Goal: Information Seeking & Learning: Learn about a topic

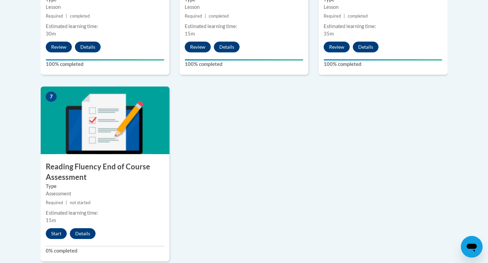
scroll to position [505, 0]
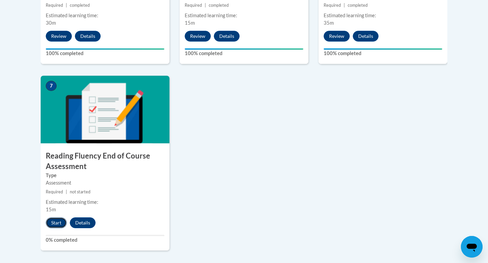
click at [55, 226] on button "Start" at bounding box center [56, 223] width 21 height 11
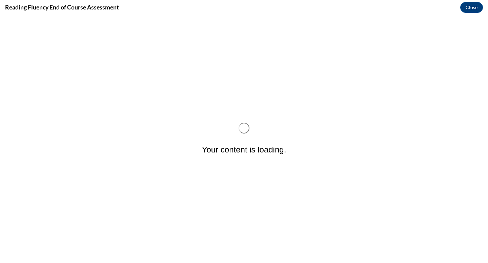
scroll to position [0, 0]
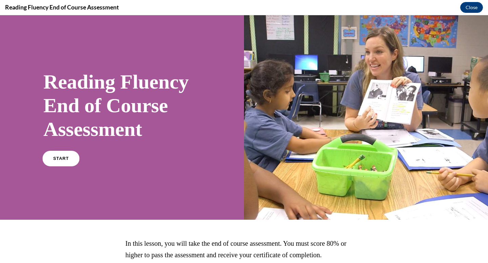
click at [62, 159] on span "START" at bounding box center [61, 158] width 16 height 5
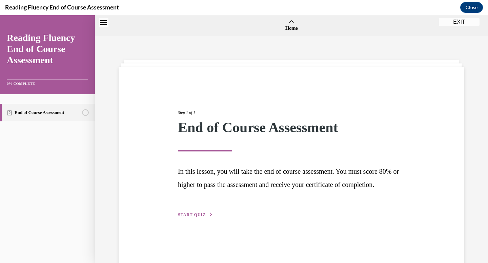
scroll to position [21, 0]
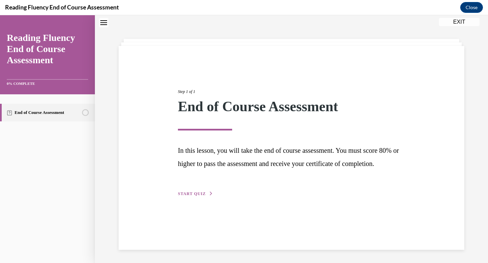
click at [193, 196] on span "START QUIZ" at bounding box center [192, 194] width 28 height 5
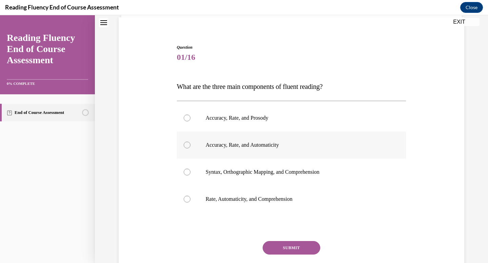
scroll to position [61, 0]
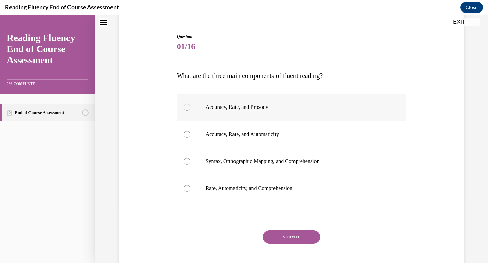
click at [278, 118] on label "Accuracy, Rate, and Prosody" at bounding box center [291, 107] width 229 height 27
click at [190, 111] on input "Accuracy, Rate, and Prosody" at bounding box center [187, 107] width 7 height 7
radio input "true"
click at [297, 234] on button "SUBMIT" at bounding box center [291, 238] width 58 height 14
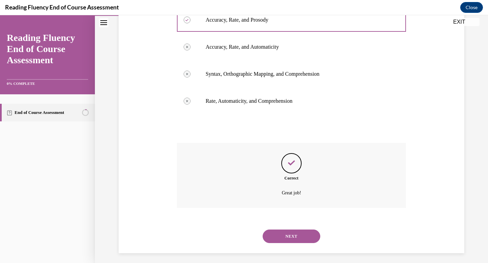
scroll to position [152, 0]
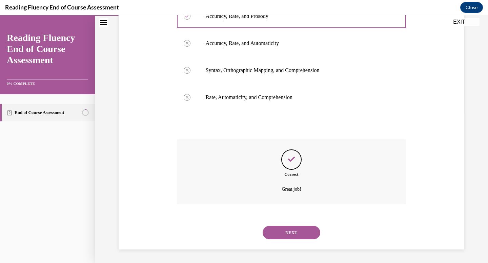
click at [278, 231] on button "NEXT" at bounding box center [291, 233] width 58 height 14
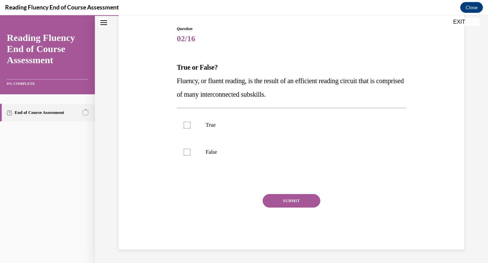
scroll to position [68, 0]
click at [198, 131] on label "True" at bounding box center [291, 125] width 229 height 27
click at [190, 129] on input "True" at bounding box center [187, 125] width 7 height 7
checkbox input "true"
click at [285, 201] on button "SUBMIT" at bounding box center [291, 201] width 58 height 14
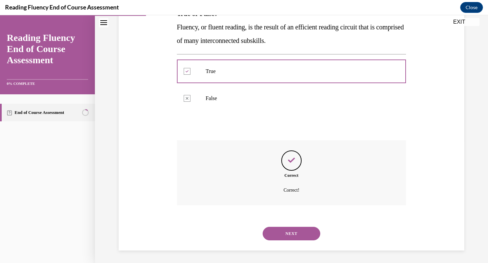
scroll to position [123, 0]
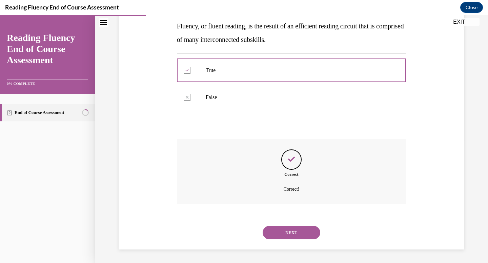
click at [287, 233] on button "NEXT" at bounding box center [291, 233] width 58 height 14
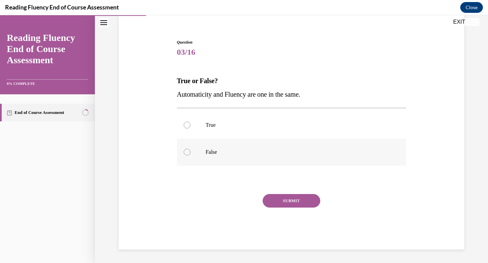
click at [239, 151] on p "False" at bounding box center [298, 152] width 184 height 7
click at [190, 151] on input "False" at bounding box center [187, 152] width 7 height 7
radio input "true"
click at [290, 201] on button "SUBMIT" at bounding box center [291, 201] width 58 height 14
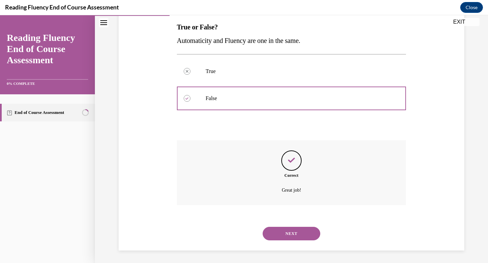
scroll to position [110, 0]
click at [292, 231] on button "NEXT" at bounding box center [291, 233] width 58 height 14
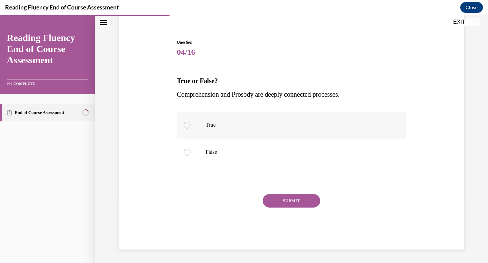
click at [256, 132] on label "True" at bounding box center [291, 125] width 229 height 27
click at [190, 129] on input "True" at bounding box center [187, 125] width 7 height 7
radio input "true"
click at [291, 201] on button "SUBMIT" at bounding box center [291, 201] width 58 height 14
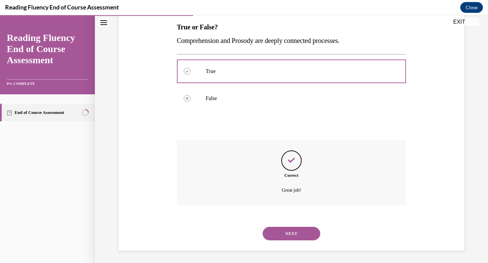
scroll to position [110, 0]
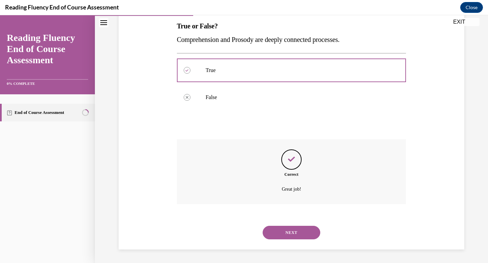
click at [288, 229] on button "NEXT" at bounding box center [291, 233] width 58 height 14
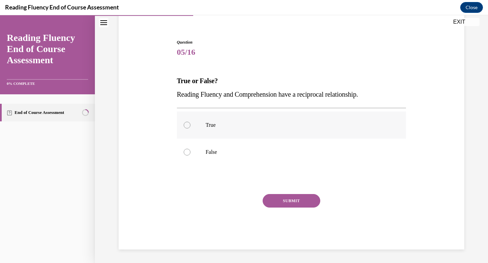
click at [258, 126] on p "True" at bounding box center [298, 125] width 184 height 7
click at [190, 126] on input "True" at bounding box center [187, 125] width 7 height 7
radio input "true"
click at [281, 199] on button "SUBMIT" at bounding box center [291, 201] width 58 height 14
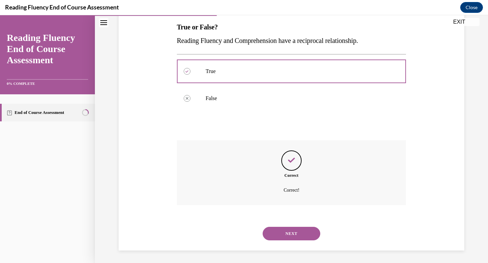
scroll to position [110, 0]
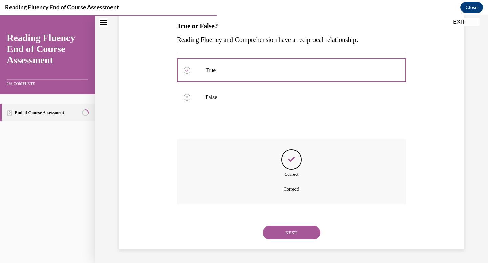
click at [283, 232] on button "NEXT" at bounding box center [291, 233] width 58 height 14
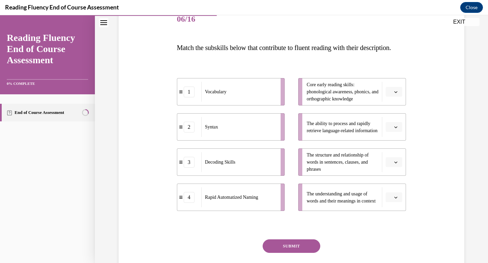
scroll to position [81, 0]
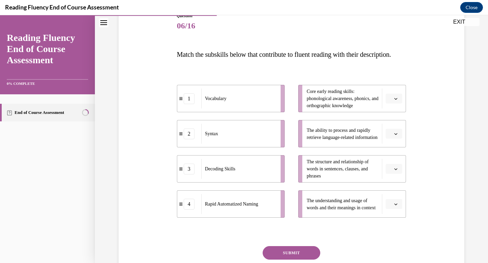
click at [397, 206] on icon "button" at bounding box center [395, 204] width 3 height 3
click at [386, 162] on div "1" at bounding box center [392, 162] width 17 height 14
click at [392, 174] on button "button" at bounding box center [393, 169] width 17 height 10
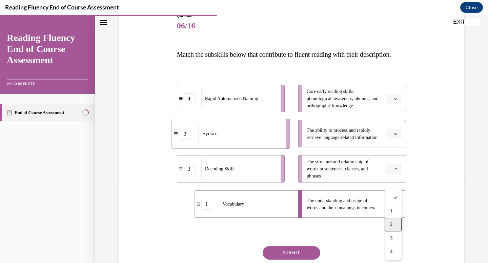
click at [393, 224] on div "2" at bounding box center [392, 225] width 17 height 14
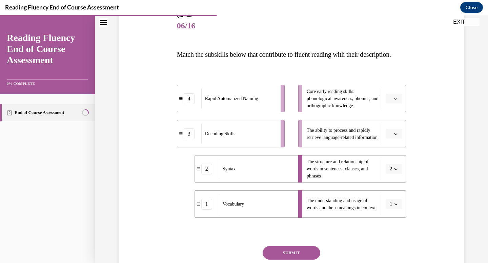
click at [398, 104] on button "button" at bounding box center [393, 99] width 17 height 10
click at [393, 165] on div "3" at bounding box center [392, 168] width 17 height 14
click at [395, 136] on span "button" at bounding box center [395, 134] width 5 height 5
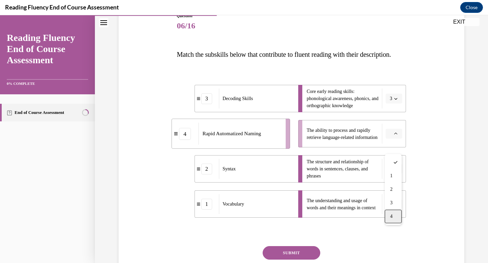
click at [388, 215] on div "4" at bounding box center [392, 217] width 17 height 14
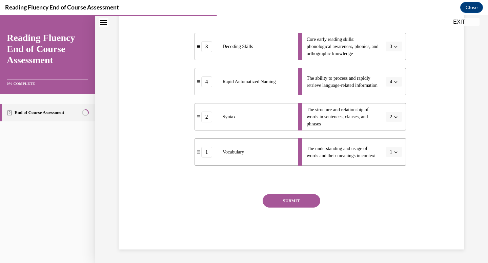
scroll to position [147, 0]
click at [295, 208] on button "SUBMIT" at bounding box center [291, 201] width 58 height 14
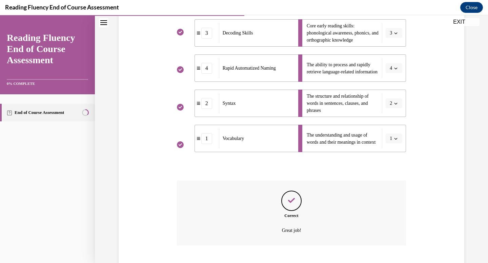
scroll to position [202, 0]
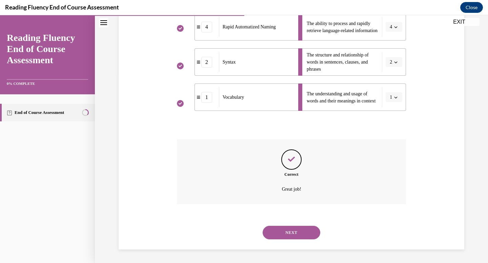
click at [291, 236] on button "NEXT" at bounding box center [291, 233] width 58 height 14
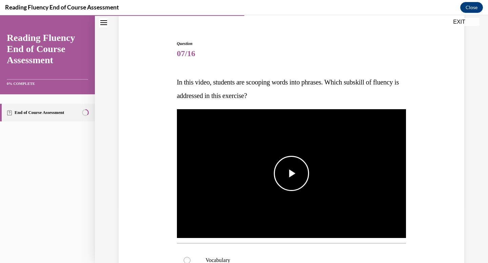
scroll to position [55, 0]
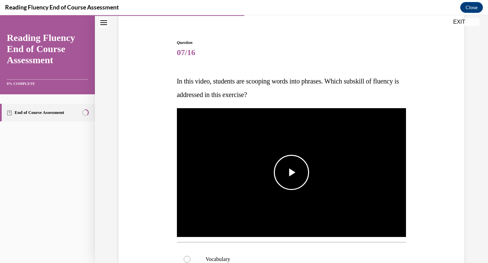
click at [291, 173] on span "Video player" at bounding box center [291, 173] width 0 height 0
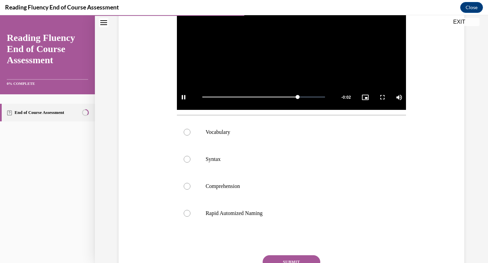
scroll to position [183, 0]
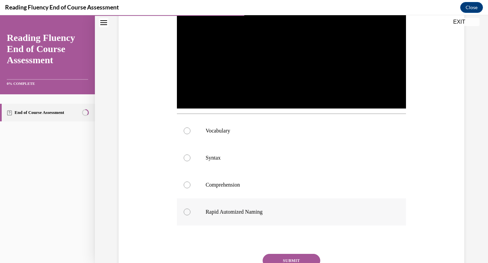
click at [266, 212] on p "Rapid Automized Naming" at bounding box center [298, 212] width 184 height 7
click at [190, 212] on input "Rapid Automized Naming" at bounding box center [187, 212] width 7 height 7
radio input "true"
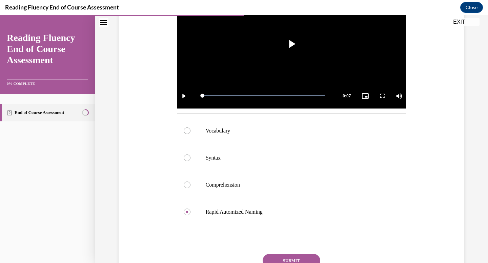
click at [290, 261] on button "SUBMIT" at bounding box center [291, 261] width 58 height 14
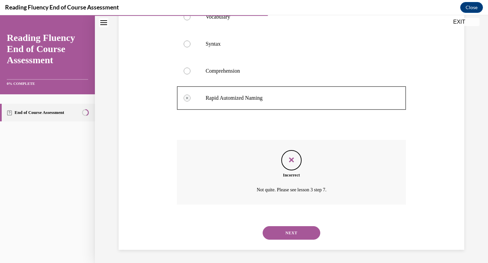
scroll to position [298, 0]
click at [296, 235] on button "NEXT" at bounding box center [291, 233] width 58 height 14
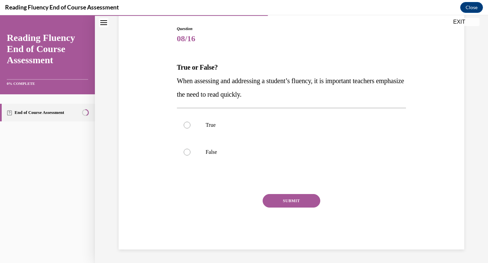
scroll to position [68, 0]
click at [277, 154] on p "False" at bounding box center [298, 152] width 184 height 7
click at [190, 154] on input "False" at bounding box center [187, 152] width 7 height 7
radio input "true"
click at [284, 202] on button "SUBMIT" at bounding box center [291, 201] width 58 height 14
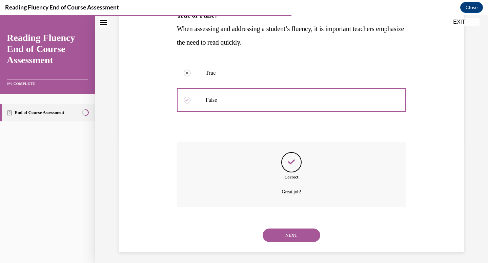
scroll to position [123, 0]
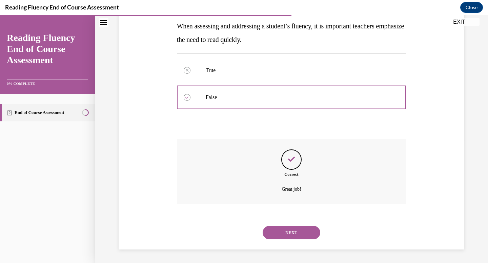
click at [281, 232] on button "NEXT" at bounding box center [291, 233] width 58 height 14
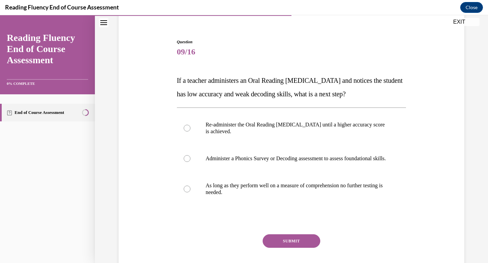
scroll to position [65, 0]
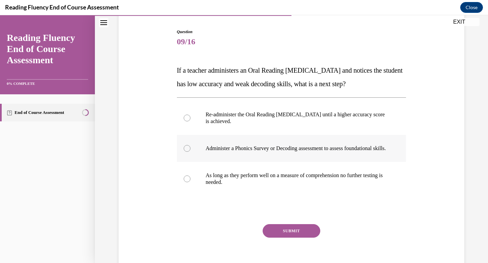
click at [246, 152] on p "Administer a Phonics Survey or Decoding assessment to assess foundational skill…" at bounding box center [298, 148] width 184 height 7
click at [190, 152] on input "Administer a Phonics Survey or Decoding assessment to assess foundational skill…" at bounding box center [187, 148] width 7 height 7
radio input "true"
click at [276, 234] on button "SUBMIT" at bounding box center [291, 231] width 58 height 14
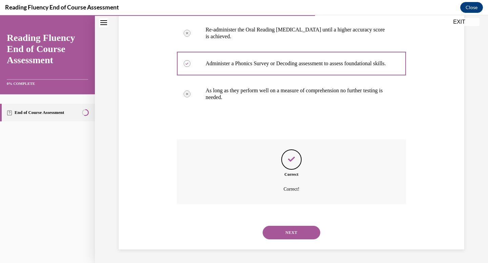
click at [282, 235] on button "NEXT" at bounding box center [291, 233] width 58 height 14
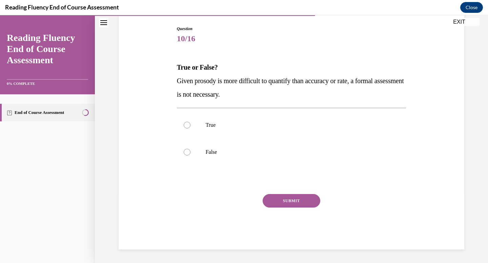
scroll to position [68, 0]
click at [246, 148] on label "False" at bounding box center [291, 152] width 229 height 27
click at [190, 149] on input "False" at bounding box center [187, 152] width 7 height 7
radio input "true"
click at [297, 202] on button "SUBMIT" at bounding box center [291, 201] width 58 height 14
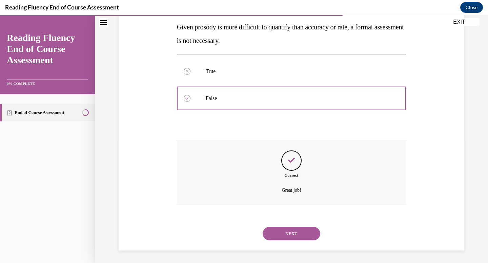
scroll to position [123, 0]
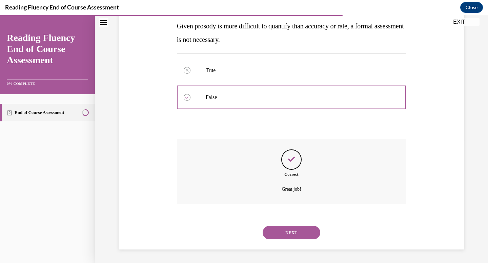
click at [298, 235] on button "NEXT" at bounding box center [291, 233] width 58 height 14
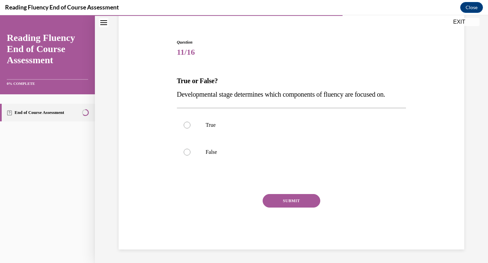
scroll to position [55, 0]
click at [320, 130] on label "True" at bounding box center [291, 125] width 229 height 27
click at [190, 129] on input "True" at bounding box center [187, 125] width 7 height 7
radio input "true"
click at [292, 195] on button "SUBMIT" at bounding box center [291, 201] width 58 height 14
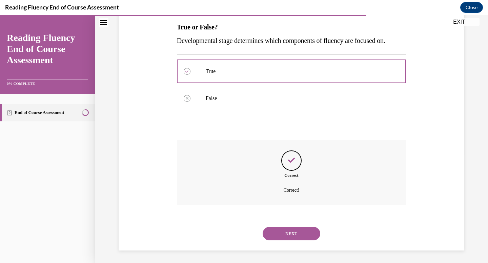
scroll to position [110, 0]
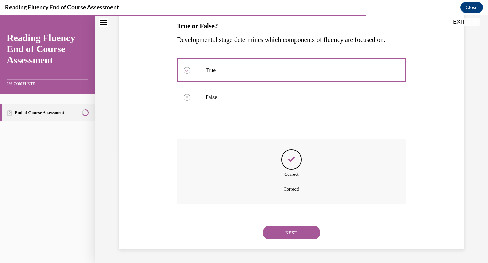
click at [276, 244] on div "NEXT" at bounding box center [291, 232] width 229 height 27
click at [276, 234] on button "NEXT" at bounding box center [291, 233] width 58 height 14
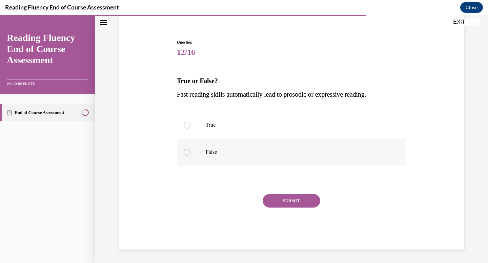
click at [309, 146] on label "False" at bounding box center [291, 152] width 229 height 27
click at [190, 149] on input "False" at bounding box center [187, 152] width 7 height 7
radio input "true"
click at [289, 197] on button "SUBMIT" at bounding box center [291, 201] width 58 height 14
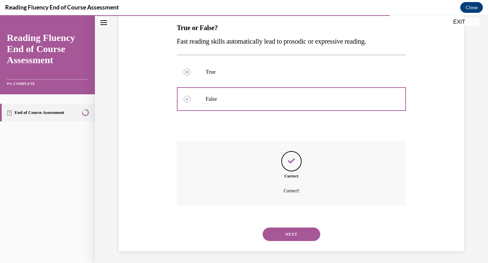
scroll to position [110, 0]
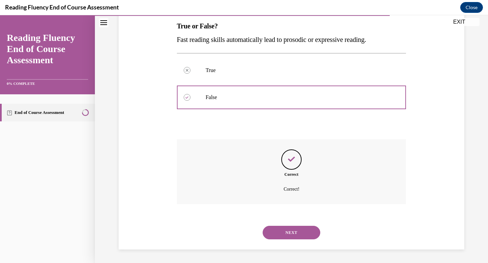
click at [280, 230] on button "NEXT" at bounding box center [291, 233] width 58 height 14
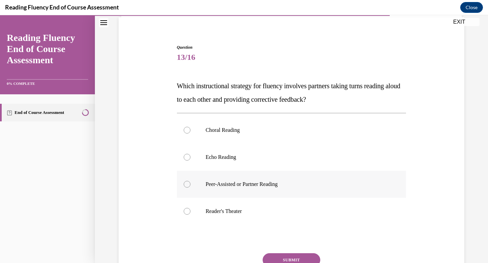
scroll to position [50, 0]
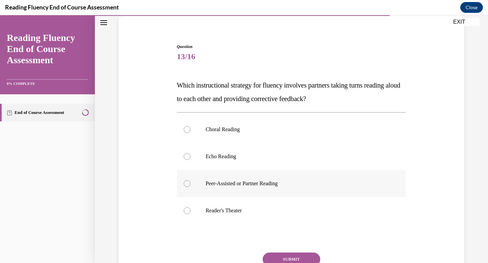
click at [320, 171] on label "Peer-Assisted or Partner Reading" at bounding box center [291, 183] width 229 height 27
click at [190, 180] on input "Peer-Assisted or Partner Reading" at bounding box center [187, 183] width 7 height 7
radio input "true"
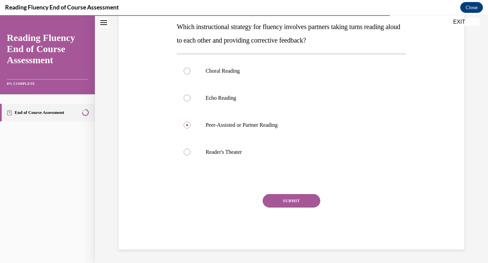
click at [297, 199] on button "SUBMIT" at bounding box center [291, 201] width 58 height 14
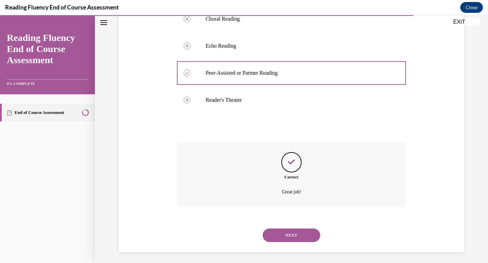
scroll to position [164, 0]
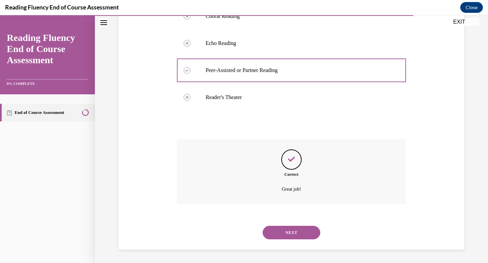
click at [305, 231] on button "NEXT" at bounding box center [291, 233] width 58 height 14
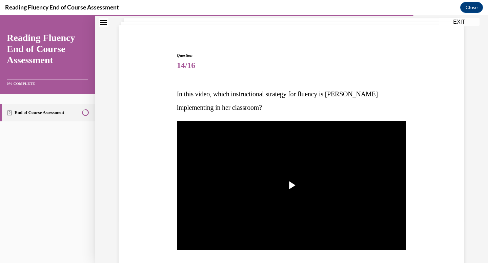
scroll to position [42, 0]
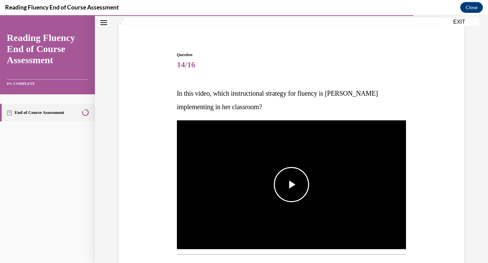
click at [336, 187] on img "Video player" at bounding box center [291, 185] width 229 height 129
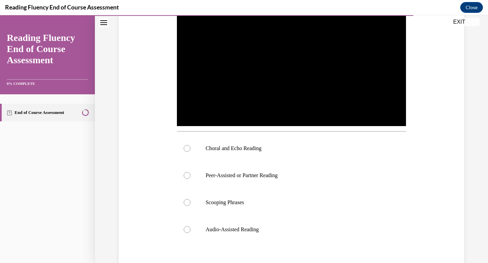
scroll to position [167, 0]
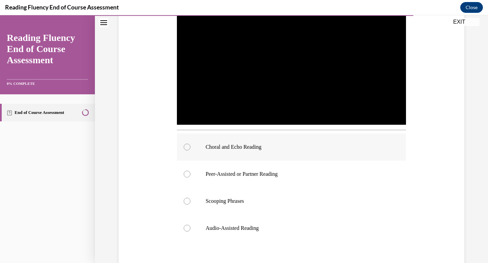
click at [325, 142] on label "Choral and Echo Reading" at bounding box center [291, 147] width 229 height 27
click at [190, 144] on input "Choral and Echo Reading" at bounding box center [187, 147] width 7 height 7
radio input "true"
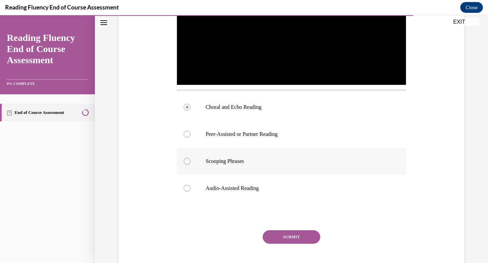
scroll to position [209, 0]
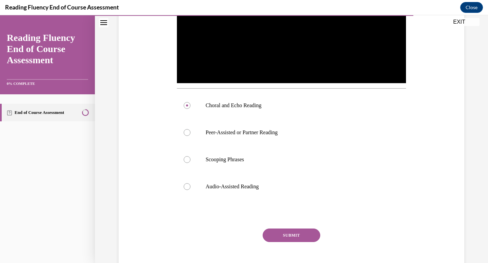
click at [288, 235] on button "SUBMIT" at bounding box center [291, 236] width 58 height 14
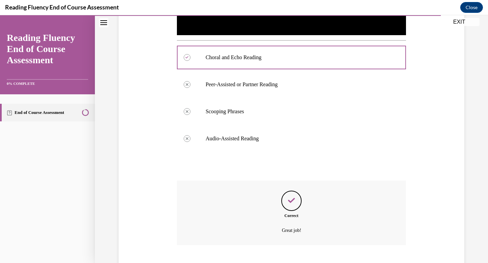
scroll to position [298, 0]
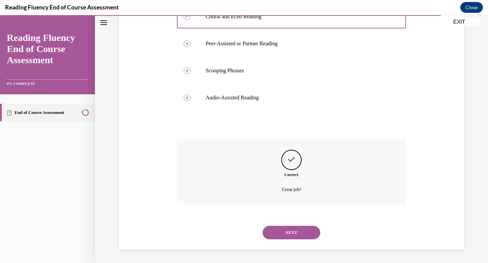
click at [287, 230] on button "NEXT" at bounding box center [291, 233] width 58 height 14
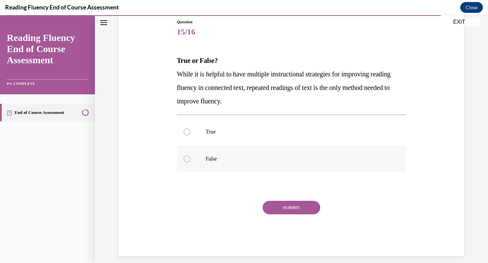
click at [267, 166] on label "False" at bounding box center [291, 159] width 229 height 27
click at [190, 163] on input "False" at bounding box center [187, 159] width 7 height 7
radio input "true"
click at [288, 206] on button "SUBMIT" at bounding box center [291, 208] width 58 height 14
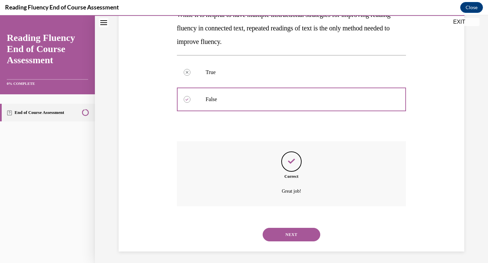
scroll to position [137, 0]
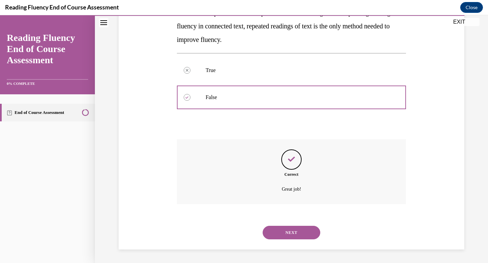
click at [274, 229] on button "NEXT" at bounding box center [291, 233] width 58 height 14
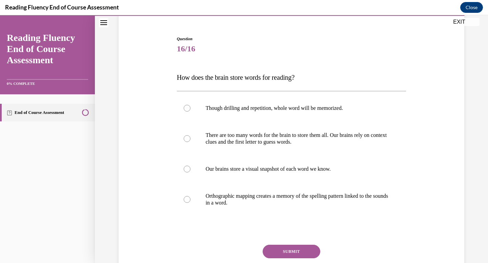
scroll to position [58, 0]
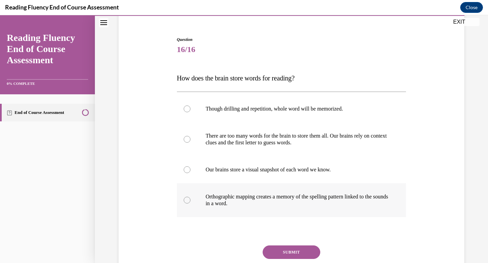
click at [280, 196] on p "Orthographic mapping creates a memory of the spelling pattern linked to the sou…" at bounding box center [298, 201] width 184 height 14
click at [190, 197] on input "Orthographic mapping creates a memory of the spelling pattern linked to the sou…" at bounding box center [187, 200] width 7 height 7
radio input "true"
click at [280, 254] on button "SUBMIT" at bounding box center [291, 253] width 58 height 14
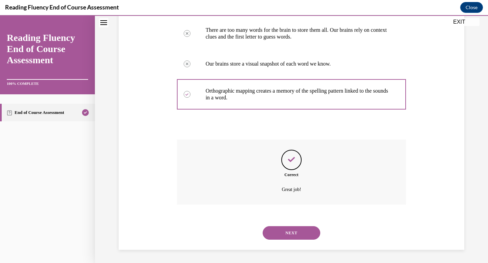
scroll to position [164, 0]
click at [288, 240] on div "NEXT" at bounding box center [291, 232] width 229 height 27
click at [293, 229] on button "NEXT" at bounding box center [291, 233] width 58 height 14
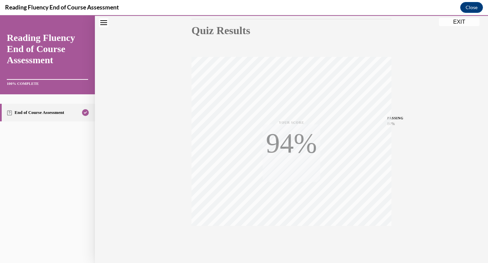
scroll to position [99, 0]
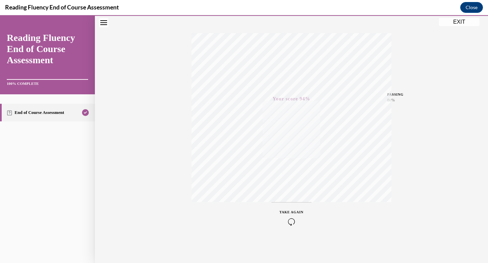
click at [465, 17] on div "Quiz Results PASSING 80% Your score 94% Passed PASSING 80% Your score Your scor…" at bounding box center [291, 101] width 393 height 326
click at [462, 20] on button "EXIT" at bounding box center [458, 22] width 41 height 8
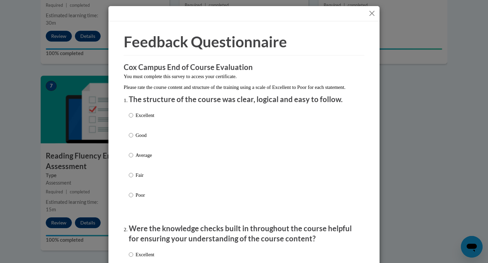
click at [133, 123] on label "Excellent" at bounding box center [141, 121] width 25 height 18
click at [133, 119] on input "Excellent" at bounding box center [131, 115] width 4 height 7
radio input "true"
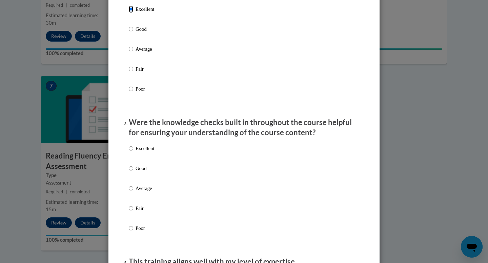
scroll to position [111, 0]
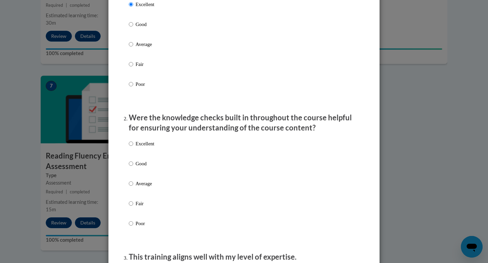
click at [133, 191] on label "Average" at bounding box center [141, 189] width 25 height 18
click at [133, 188] on input "Average" at bounding box center [131, 183] width 4 height 7
radio input "true"
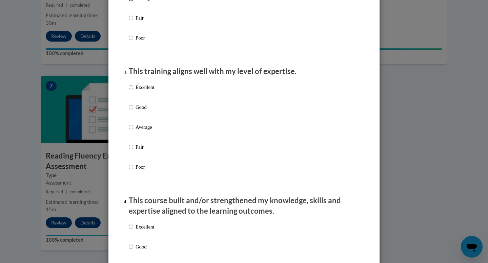
scroll to position [297, 0]
click at [132, 111] on input "Good" at bounding box center [131, 106] width 4 height 7
radio input "true"
click at [131, 231] on input "Excellent" at bounding box center [131, 226] width 4 height 7
radio input "true"
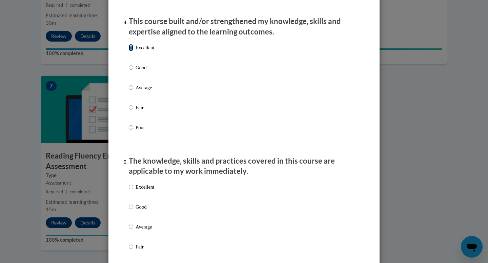
scroll to position [480, 0]
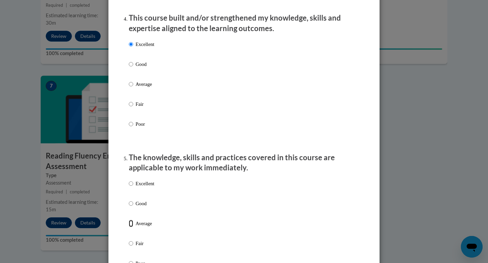
click at [131, 228] on input "Average" at bounding box center [131, 223] width 4 height 7
radio input "true"
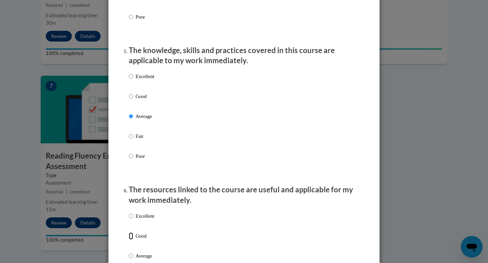
click at [130, 240] on input "Good" at bounding box center [131, 236] width 4 height 7
radio input "true"
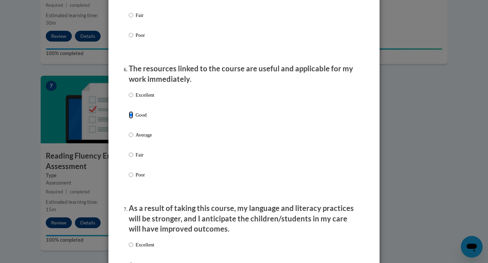
scroll to position [725, 0]
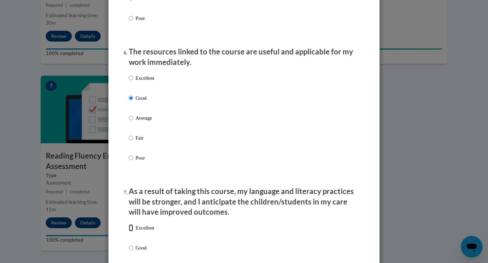
click at [132, 232] on input "Excellent" at bounding box center [131, 227] width 4 height 7
radio input "true"
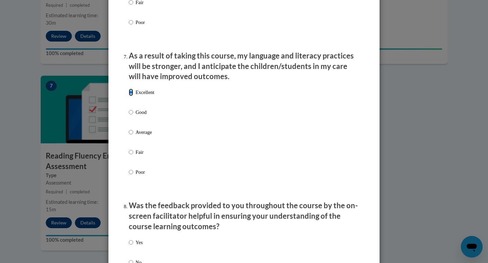
scroll to position [861, 0]
click at [131, 246] on input "Yes" at bounding box center [131, 242] width 4 height 7
radio input "true"
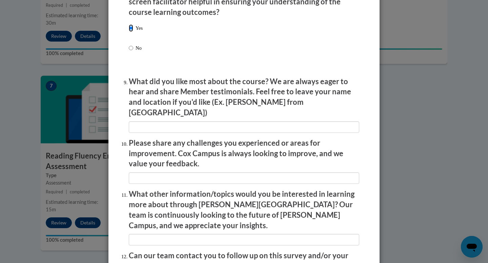
scroll to position [1145, 0]
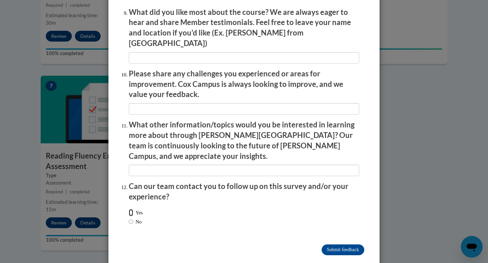
click at [131, 209] on input "Yes" at bounding box center [131, 212] width 4 height 7
radio input "true"
click at [348, 245] on input "Submit feedback" at bounding box center [342, 250] width 43 height 11
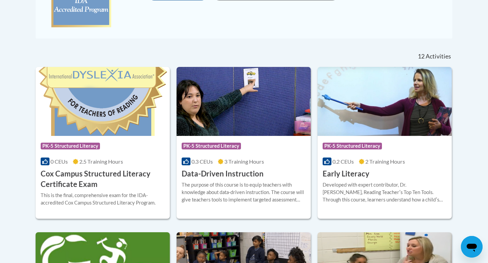
scroll to position [244, 0]
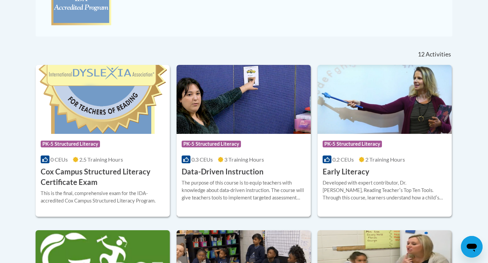
click at [212, 184] on div "The purpose of this course is to equip teachers with knowledge about data-drive…" at bounding box center [243, 190] width 124 height 22
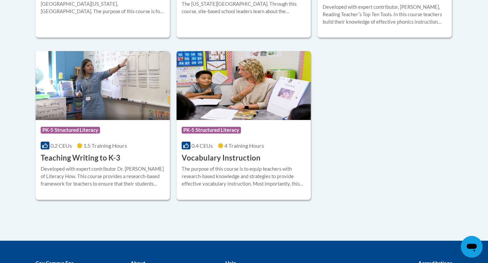
scroll to position [681, 0]
